Goal: Task Accomplishment & Management: Use online tool/utility

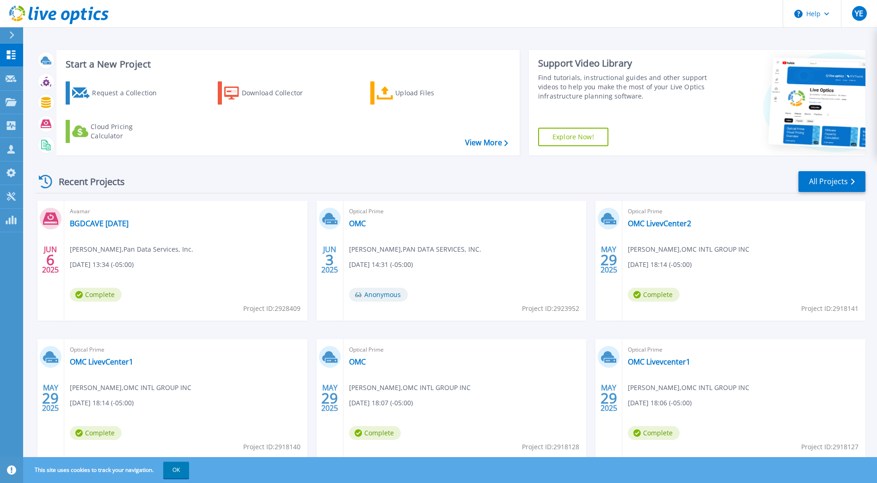
click at [584, 138] on link "Explore Now!" at bounding box center [573, 137] width 70 height 18
click at [818, 13] on button "Help" at bounding box center [812, 14] width 58 height 28
click at [816, 41] on link "Explore Helpful Articles" at bounding box center [835, 39] width 103 height 23
click at [10, 197] on icon at bounding box center [11, 196] width 11 height 9
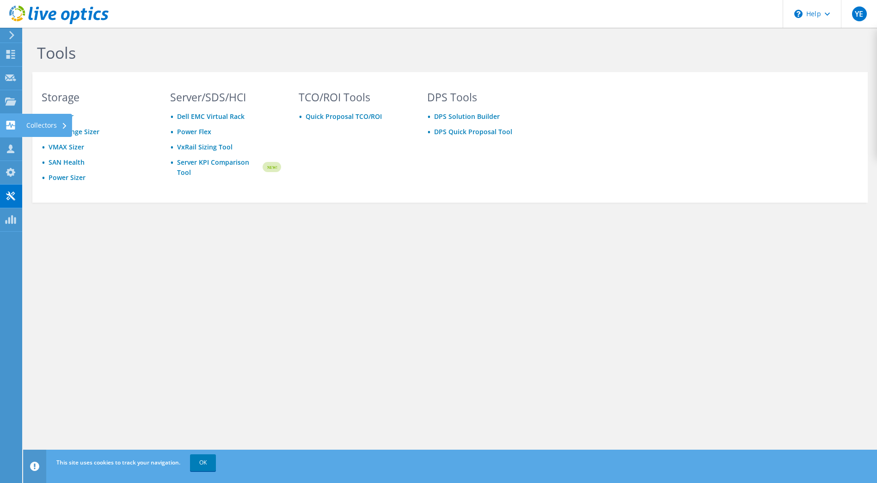
click at [10, 126] on use at bounding box center [10, 125] width 9 height 9
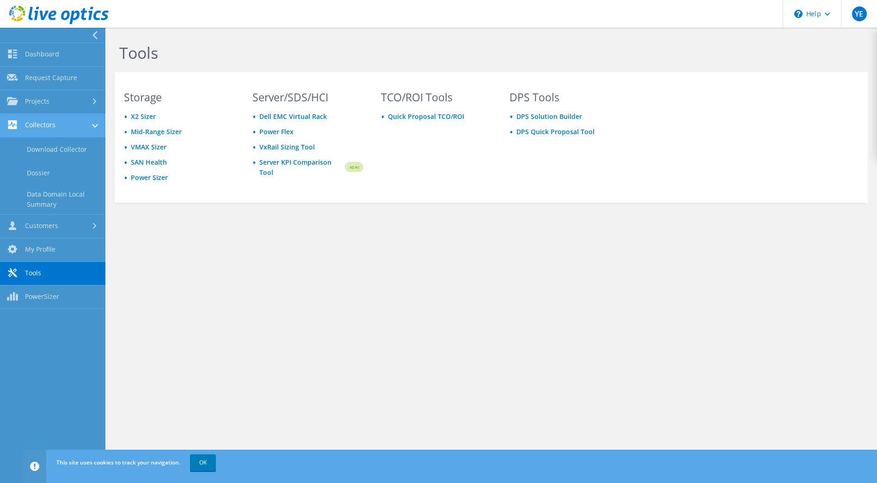
click at [42, 119] on link "Collectors" at bounding box center [52, 126] width 105 height 24
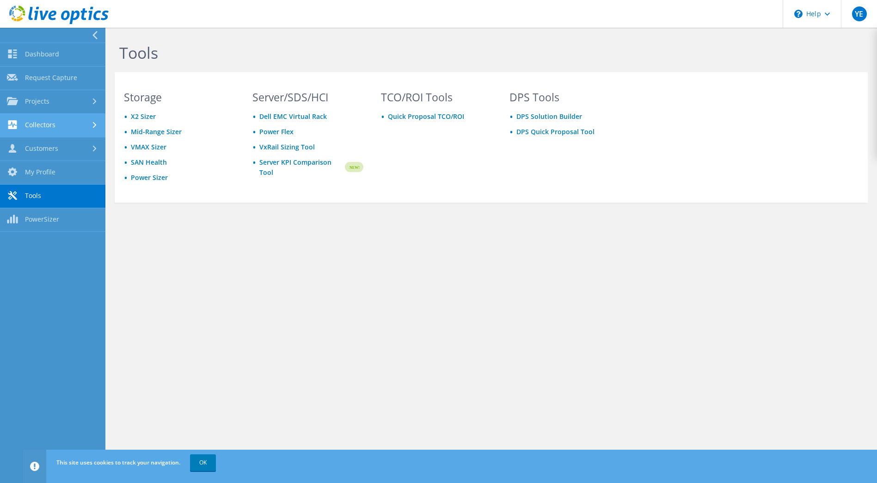
click at [44, 125] on link "Collectors" at bounding box center [52, 126] width 105 height 24
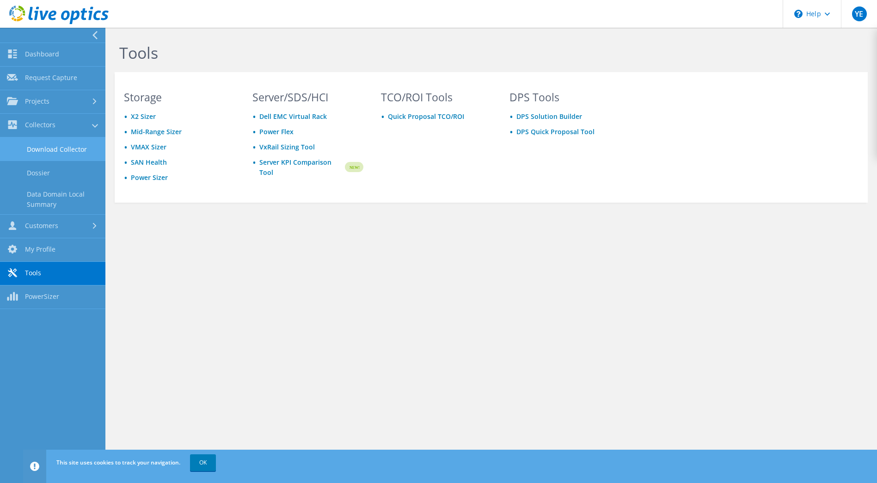
click at [42, 145] on link "Download Collector" at bounding box center [52, 149] width 105 height 24
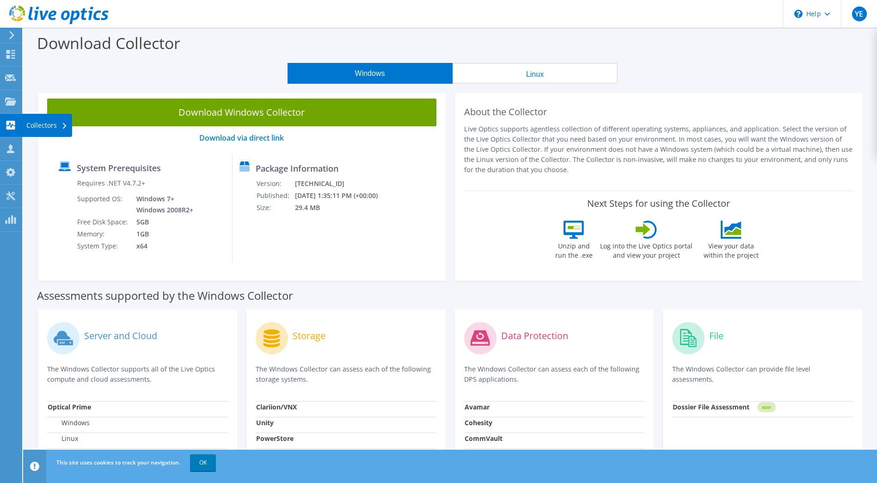
click at [11, 122] on use at bounding box center [10, 125] width 9 height 9
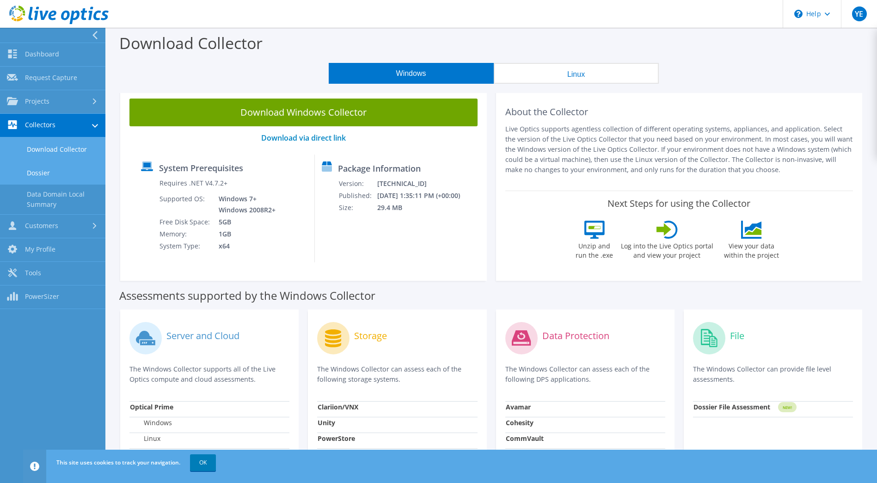
click at [30, 167] on link "Dossier" at bounding box center [52, 173] width 105 height 24
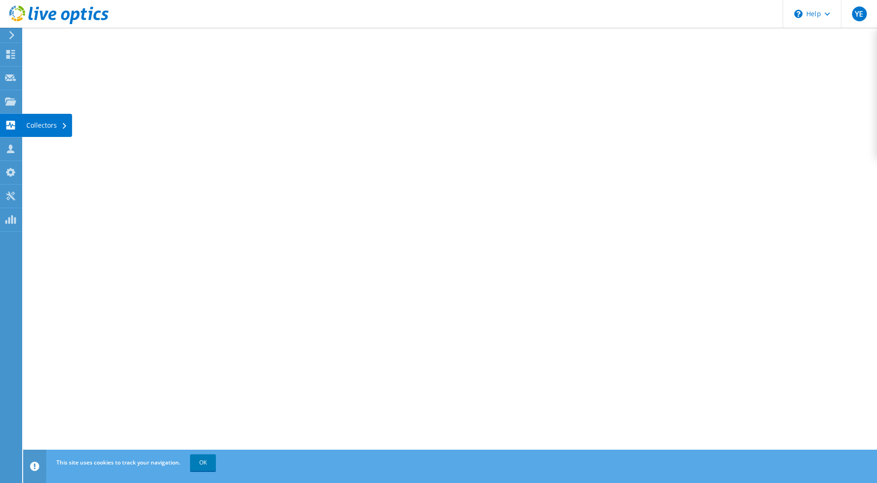
click at [50, 124] on div "Collectors" at bounding box center [47, 125] width 50 height 23
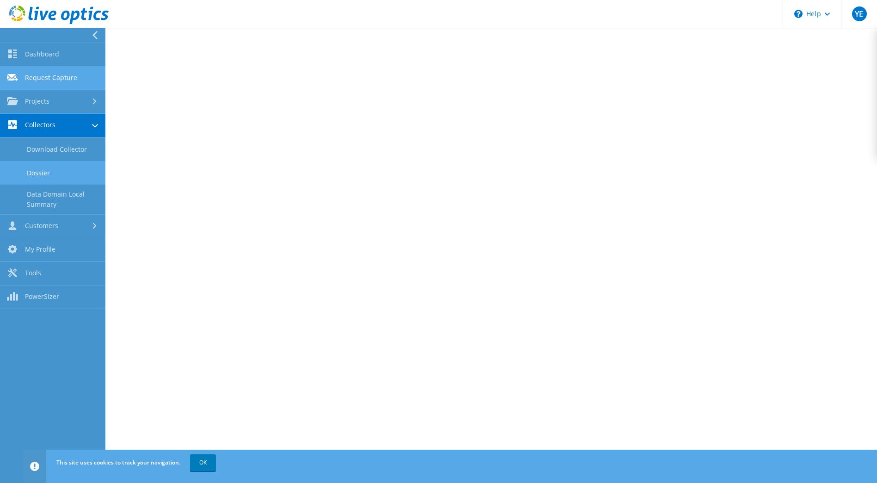
click at [55, 75] on link "Request Capture" at bounding box center [52, 79] width 105 height 24
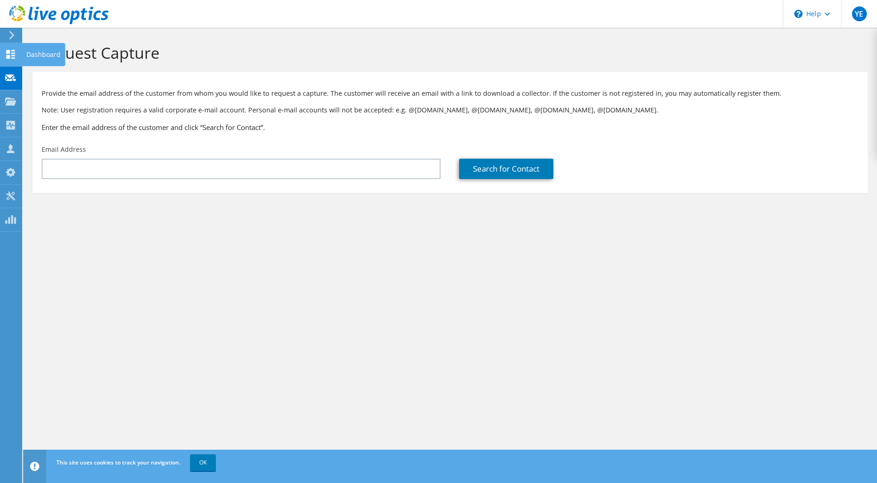
click at [12, 55] on use at bounding box center [10, 54] width 9 height 9
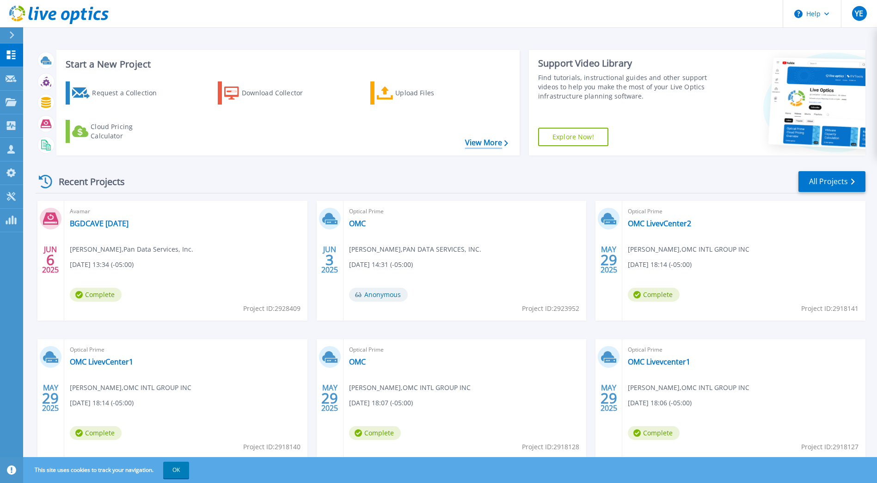
click at [484, 142] on link "View More" at bounding box center [486, 142] width 43 height 9
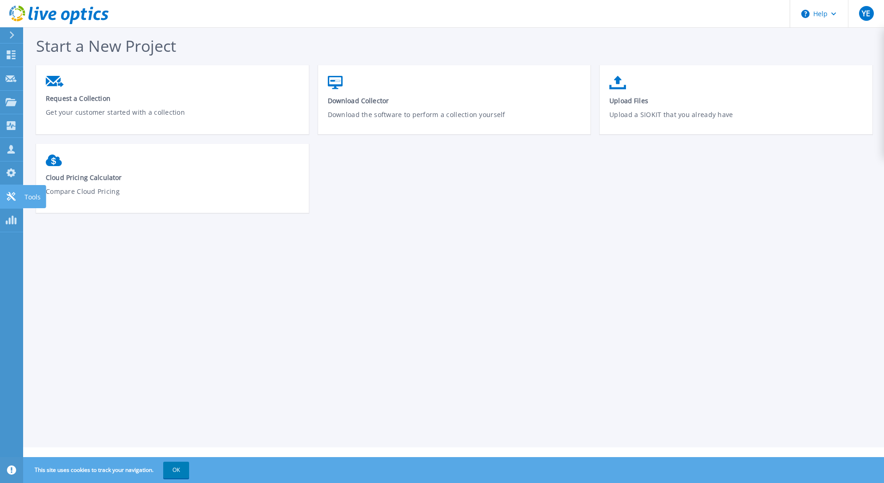
click at [18, 194] on link "Tools Tools" at bounding box center [11, 197] width 23 height 24
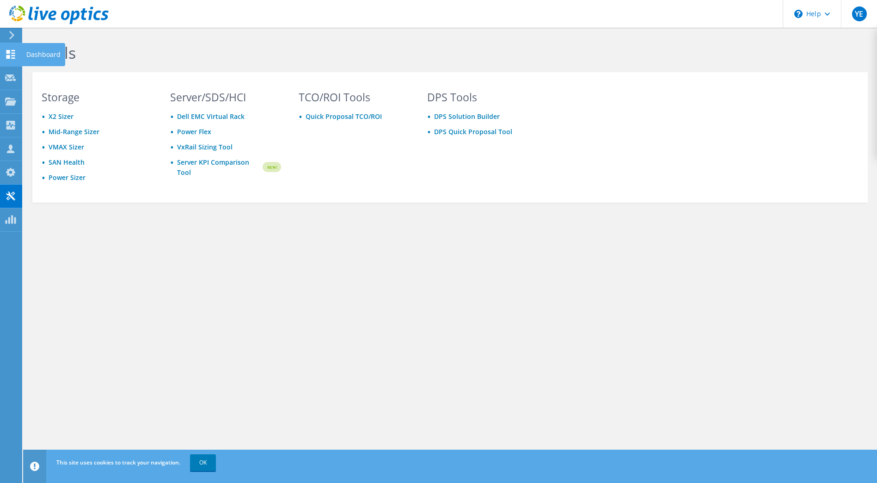
click at [11, 53] on icon at bounding box center [10, 54] width 11 height 9
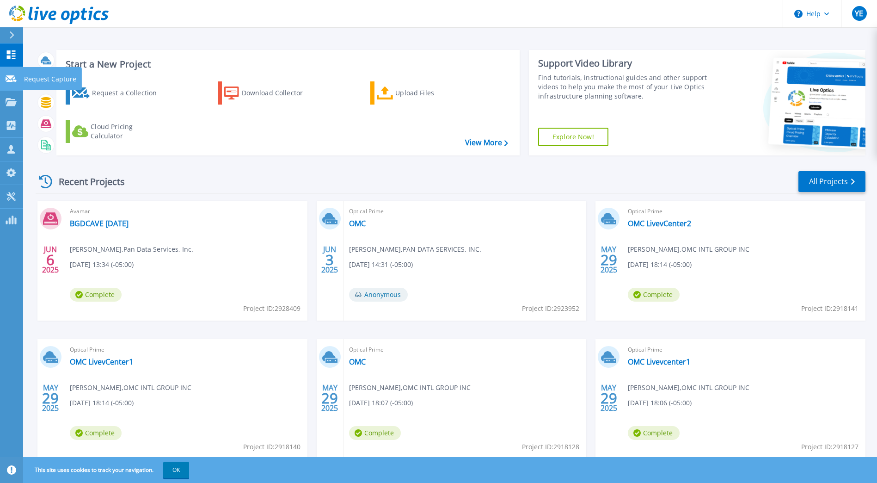
click at [14, 77] on icon at bounding box center [11, 78] width 11 height 7
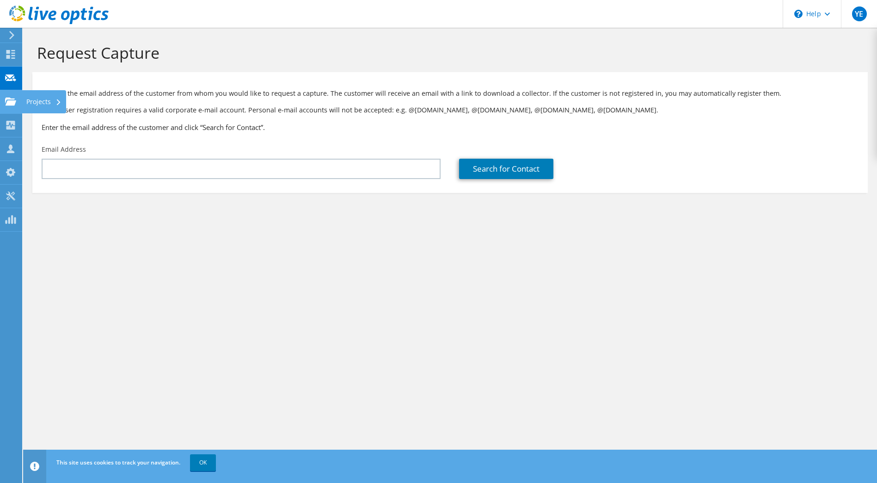
click at [6, 97] on icon at bounding box center [10, 101] width 11 height 9
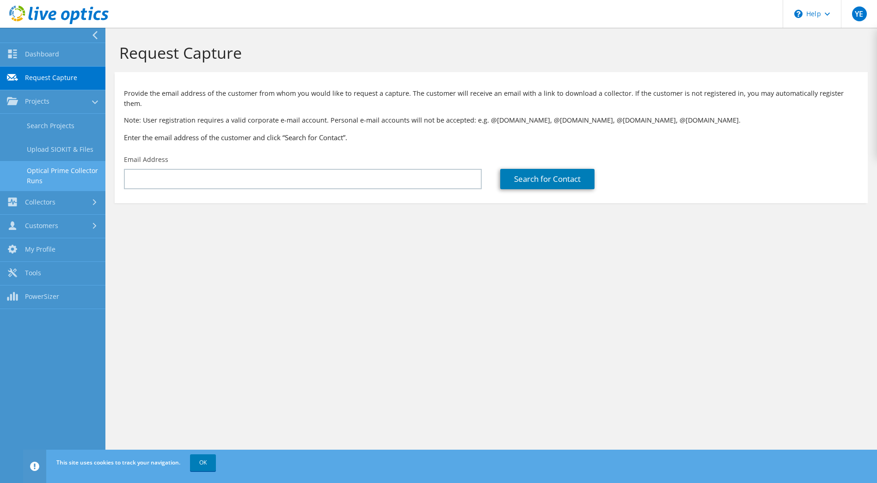
click at [63, 176] on link "Optical Prime Collector Runs" at bounding box center [52, 176] width 105 height 30
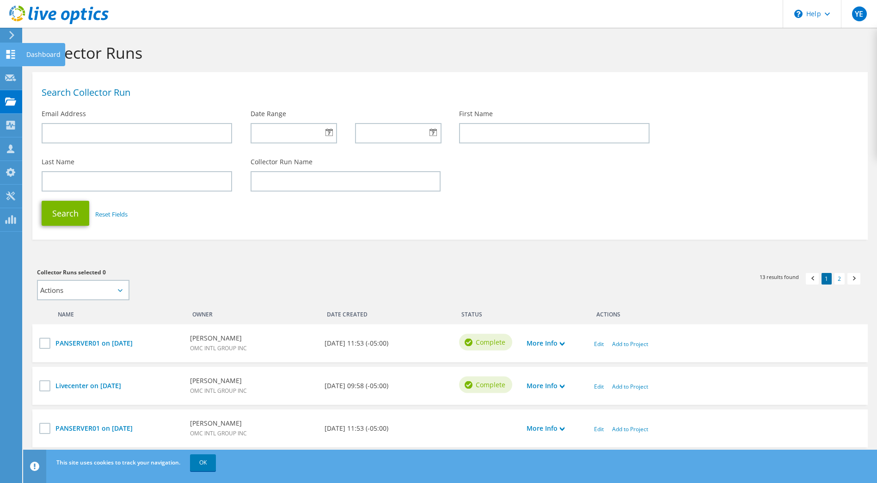
click at [14, 56] on icon at bounding box center [10, 54] width 11 height 9
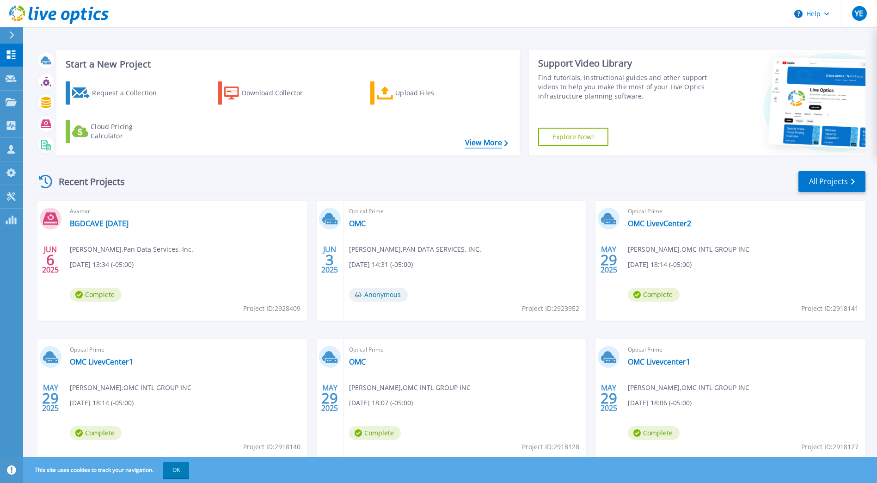
click at [481, 141] on link "View More" at bounding box center [486, 142] width 43 height 9
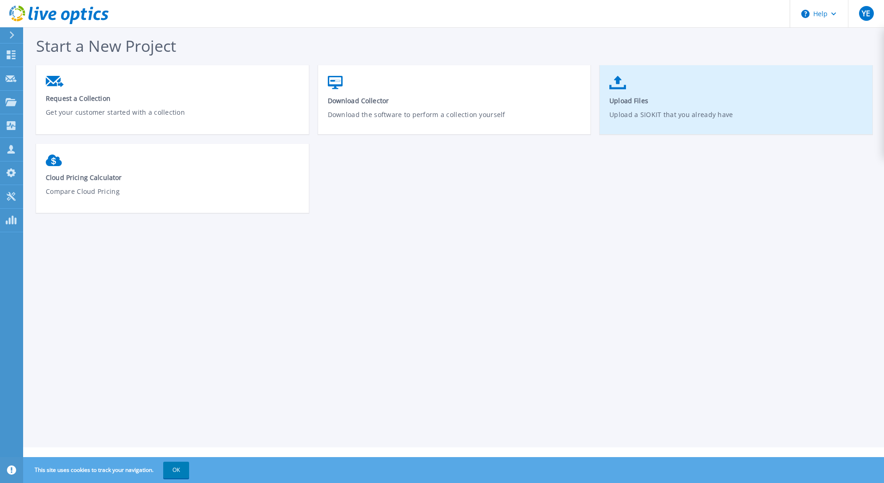
click at [620, 102] on span "Upload Files" at bounding box center [736, 100] width 254 height 9
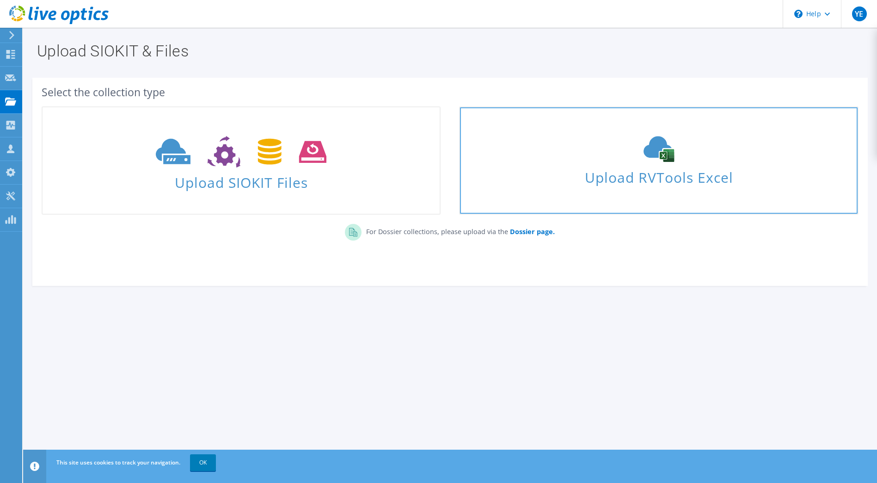
click at [614, 163] on div "Upload RVTools Excel" at bounding box center [658, 160] width 397 height 49
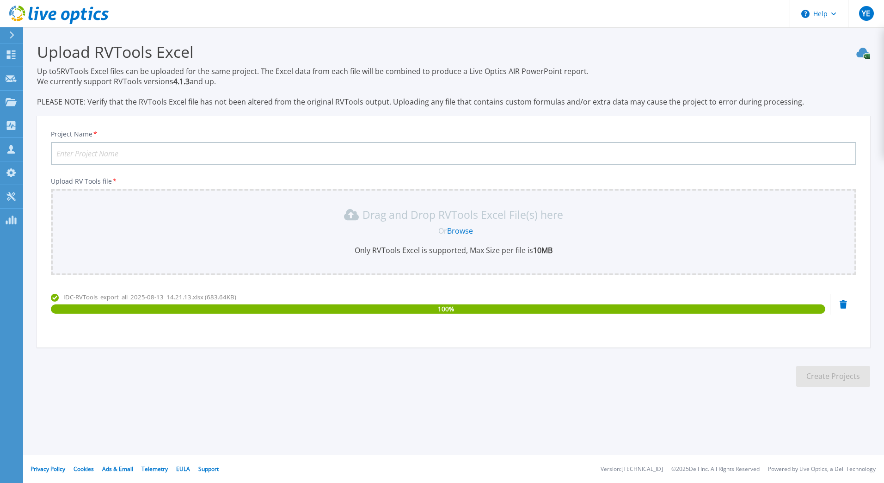
click at [135, 149] on input "Project Name *" at bounding box center [453, 153] width 805 height 23
type input "Global Bank - Contingencia"
click at [833, 372] on button "Create Projects" at bounding box center [833, 376] width 74 height 21
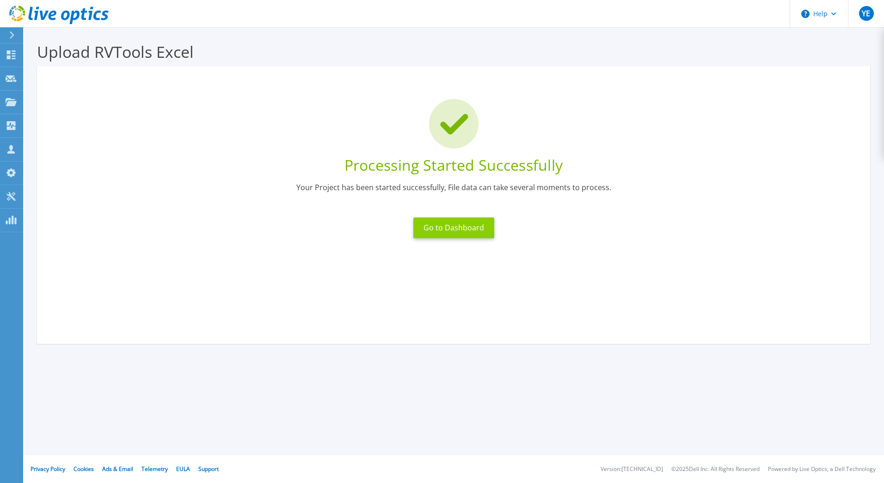
click at [454, 225] on button "Go to Dashboard" at bounding box center [453, 227] width 81 height 21
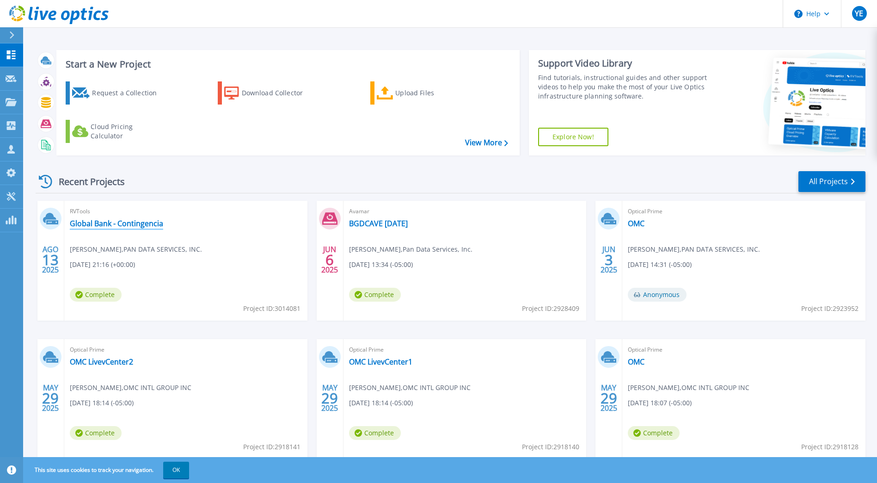
click at [120, 223] on link "Global Bank - Contingencia" at bounding box center [116, 223] width 93 height 9
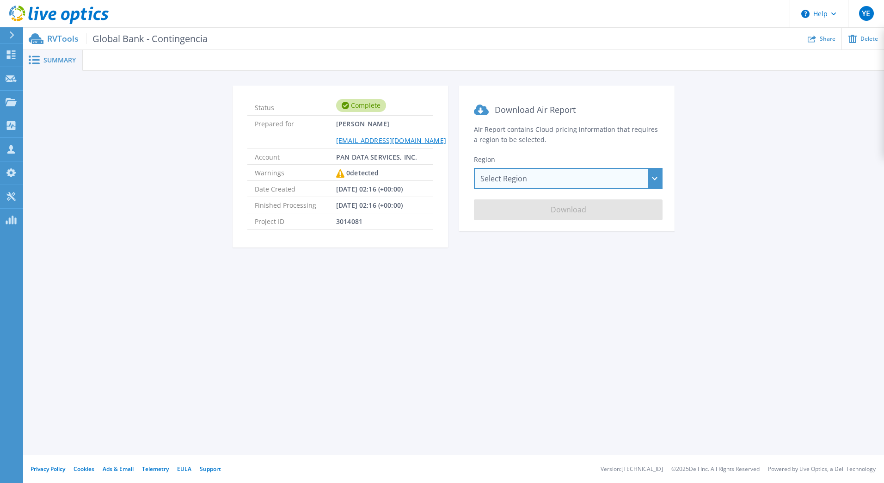
click at [548, 180] on div "Select Region [GEOGRAPHIC_DATA] ([GEOGRAPHIC_DATA]) [GEOGRAPHIC_DATA] ([GEOGRAP…" at bounding box center [568, 178] width 189 height 21
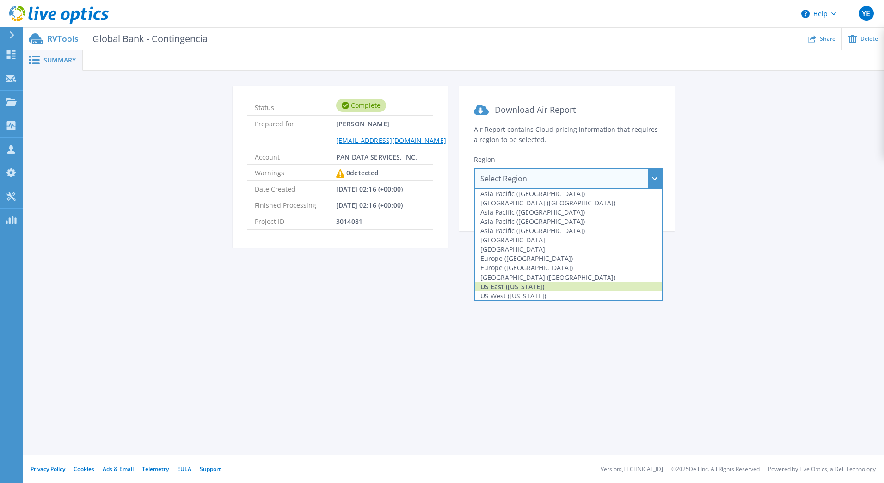
click at [557, 286] on div "US East ([US_STATE])" at bounding box center [568, 286] width 187 height 9
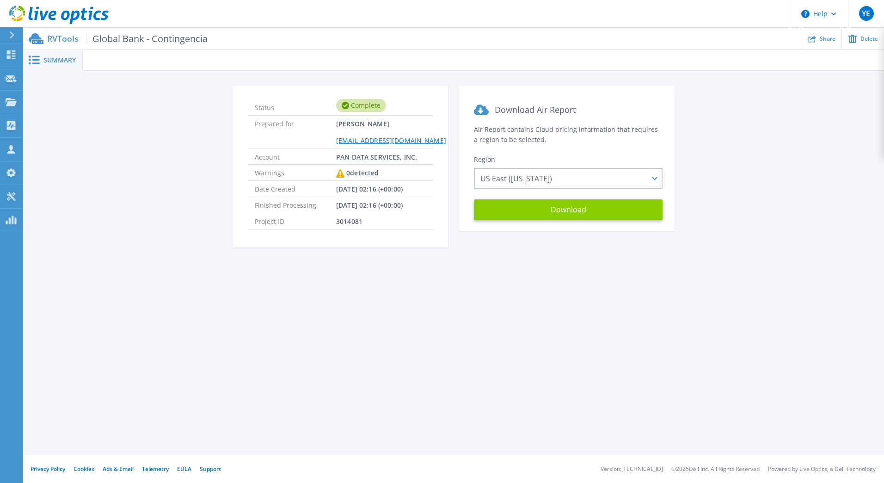
click at [567, 208] on button "Download" at bounding box center [568, 209] width 189 height 21
